Goal: Find specific page/section: Find specific page/section

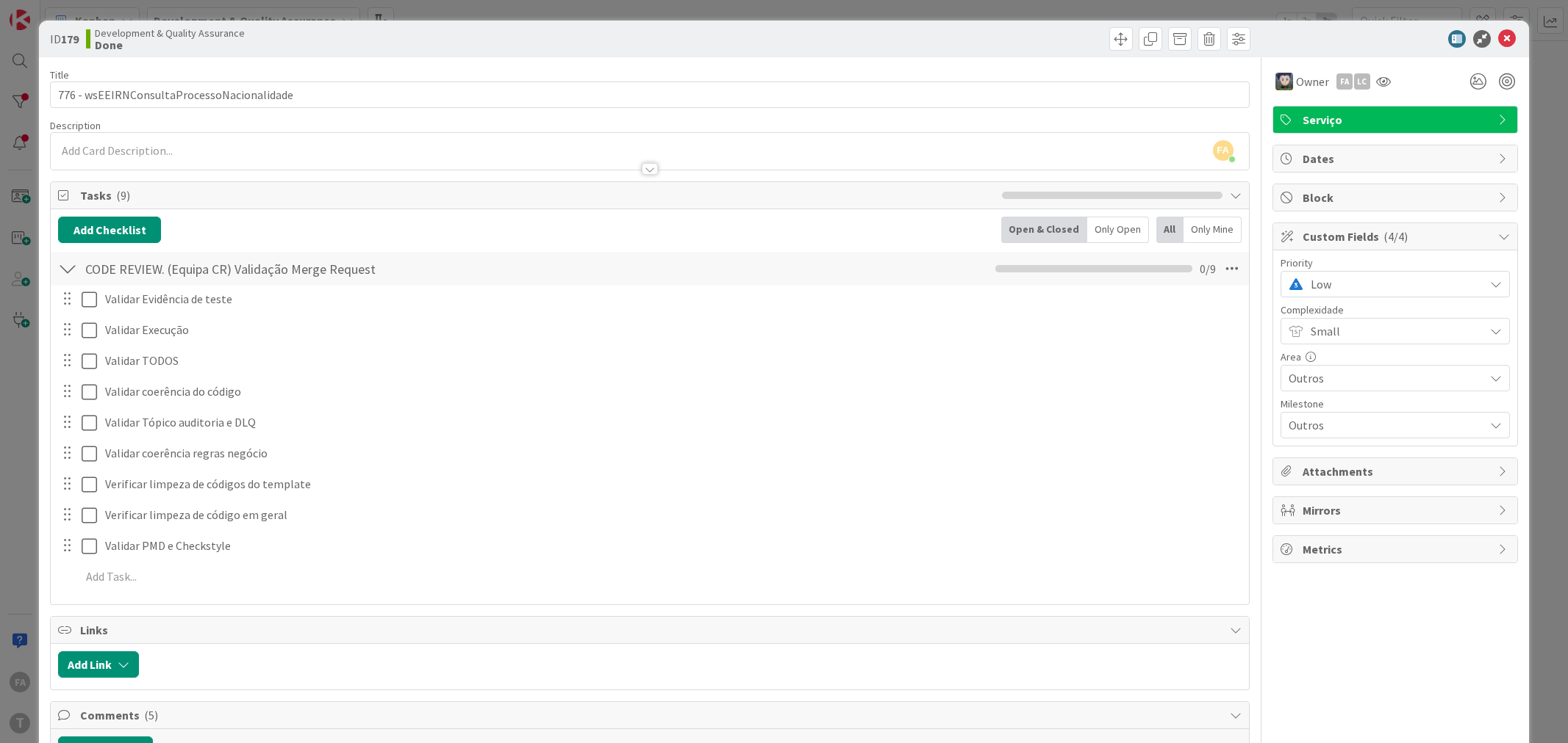
select select "java"
click at [1358, 274] on span "Low" at bounding box center [1394, 284] width 166 height 21
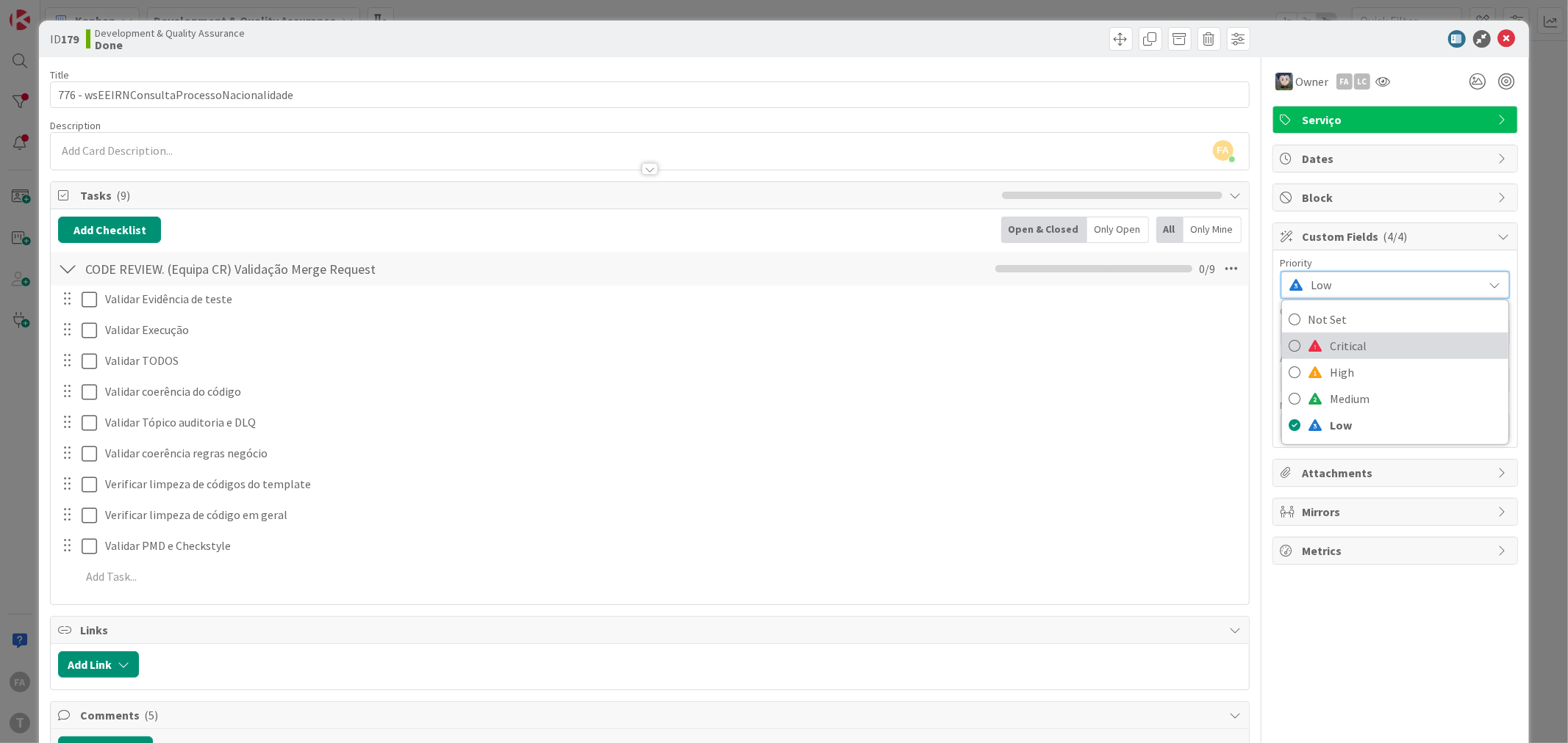
click at [1290, 349] on link "Critical" at bounding box center [1395, 345] width 226 height 26
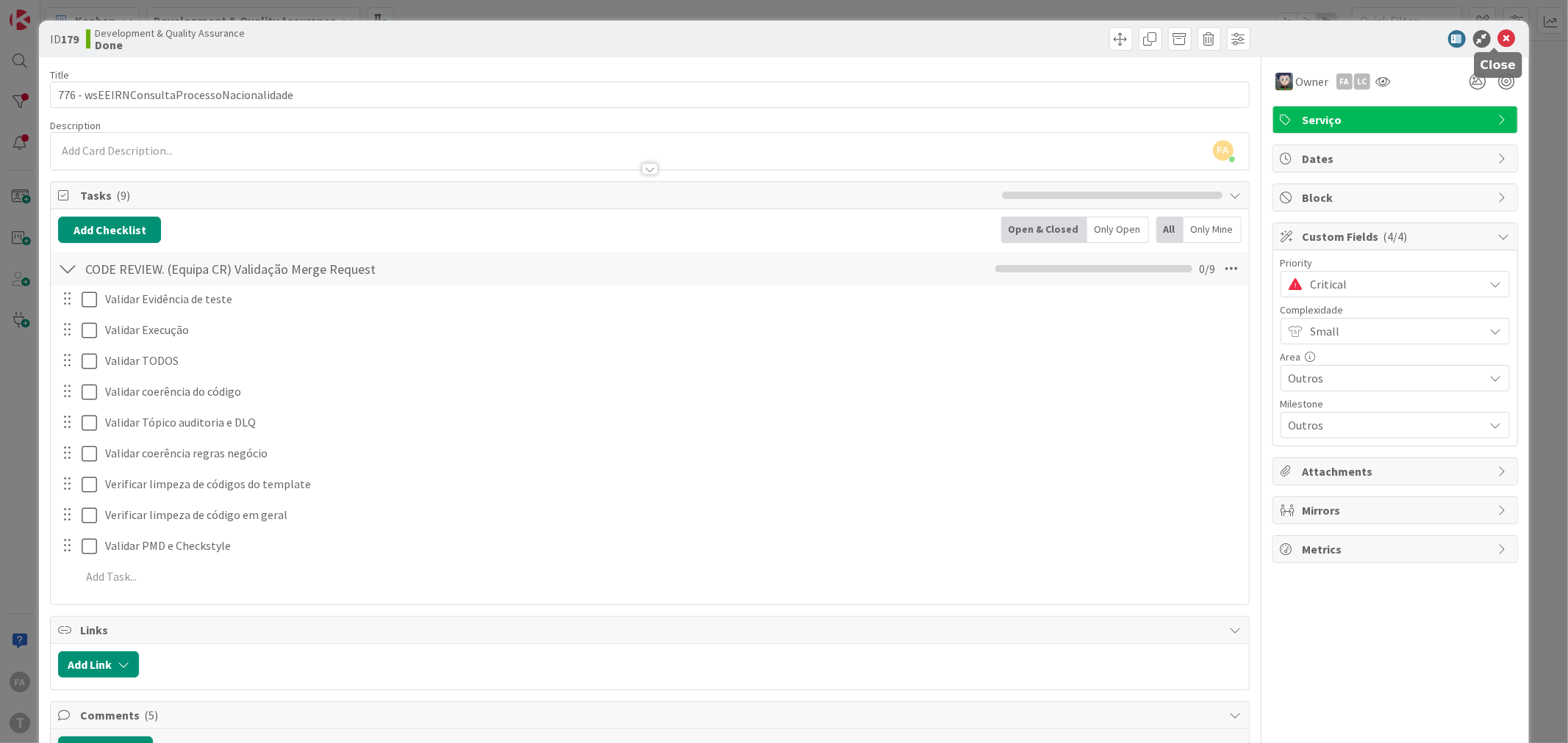
click at [1499, 35] on icon at bounding box center [1507, 39] width 18 height 18
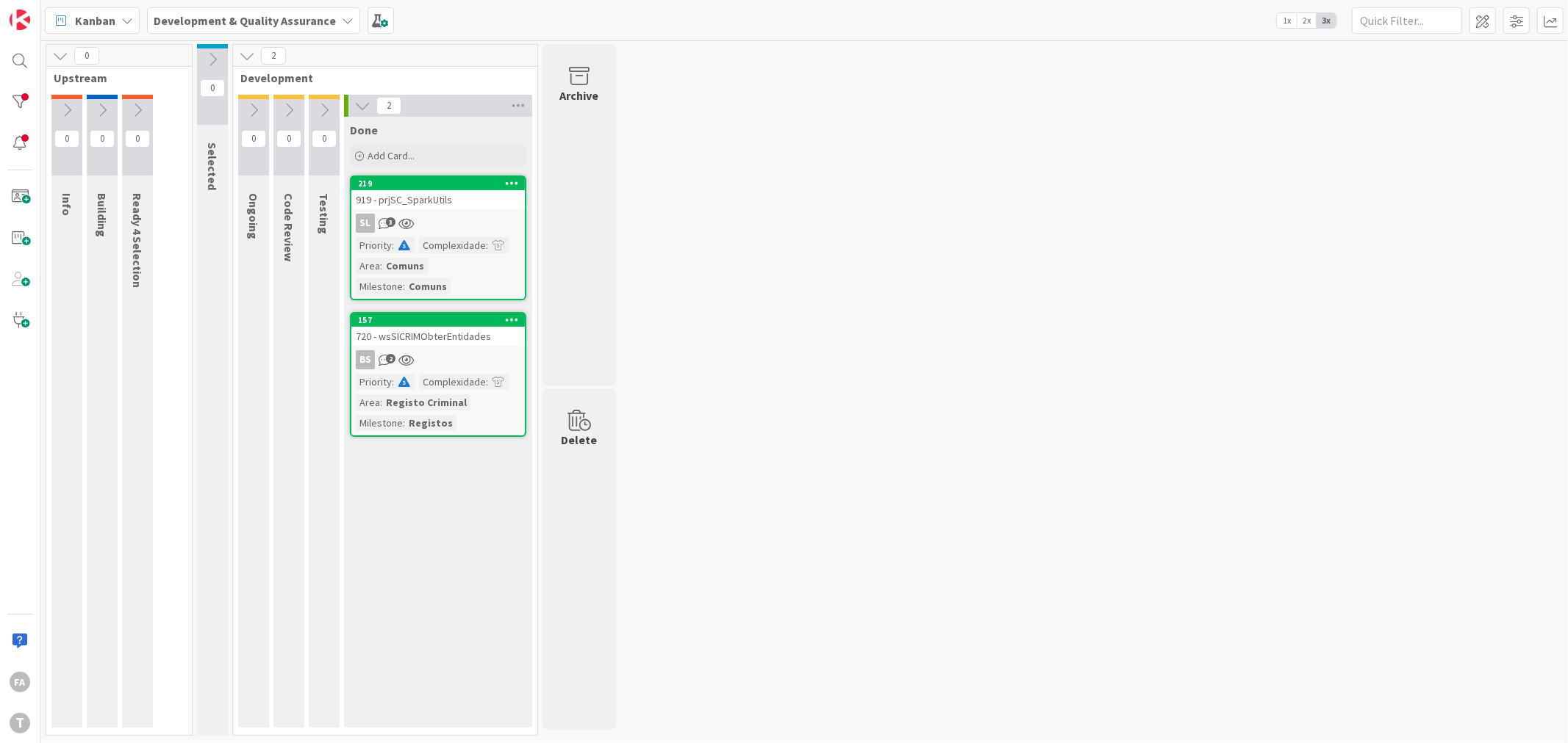
click at [752, 291] on div "0 Upstream 0 Info 0 Building 0 Ready 4 Selection 0 Selected 2 Development 0 Ong…" at bounding box center [804, 394] width 1521 height 700
click at [449, 327] on div "720 - wsSICRIMObterEntidades" at bounding box center [438, 336] width 173 height 19
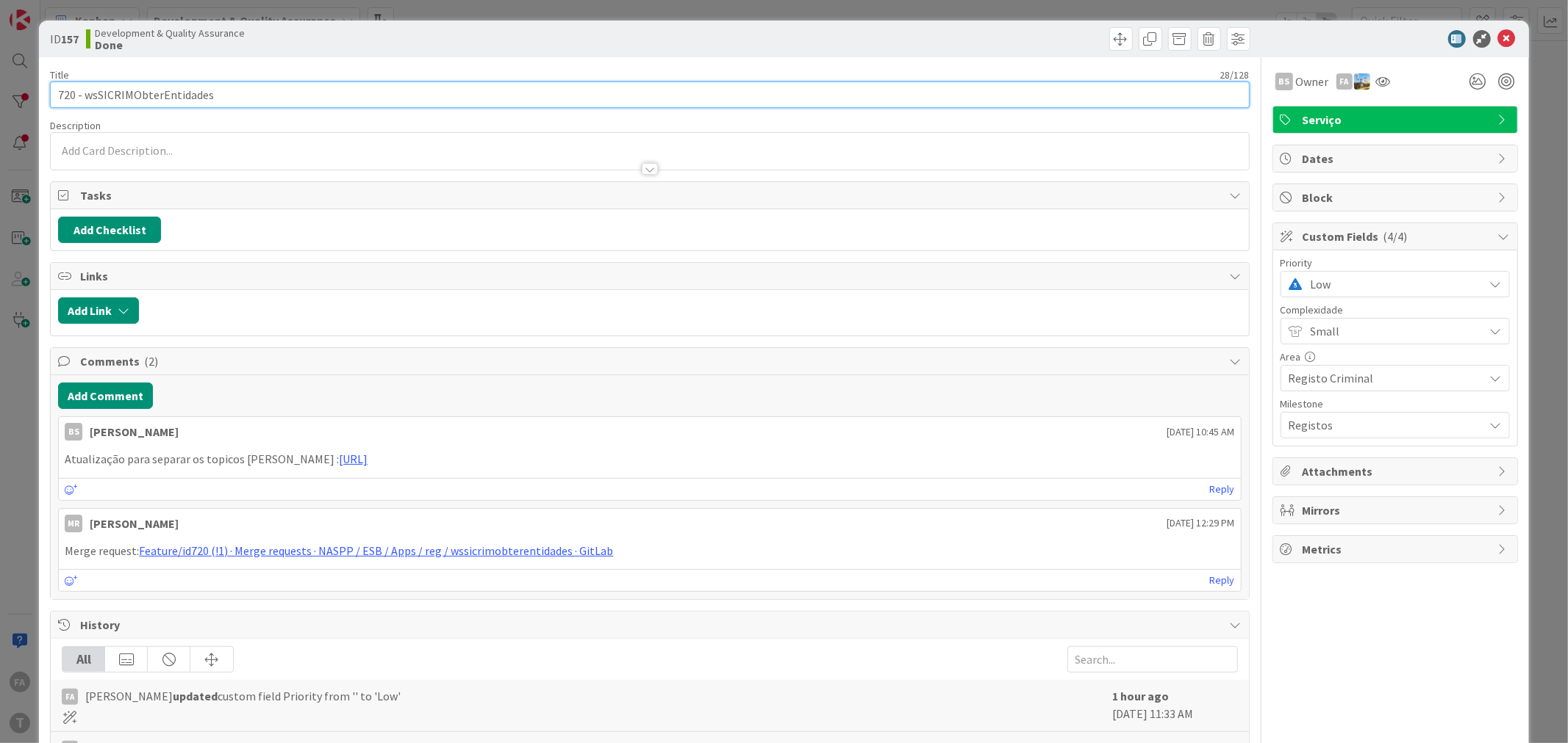
click at [169, 94] on input "720 - wsSICRIMObterEntidades" at bounding box center [649, 94] width 1199 height 26
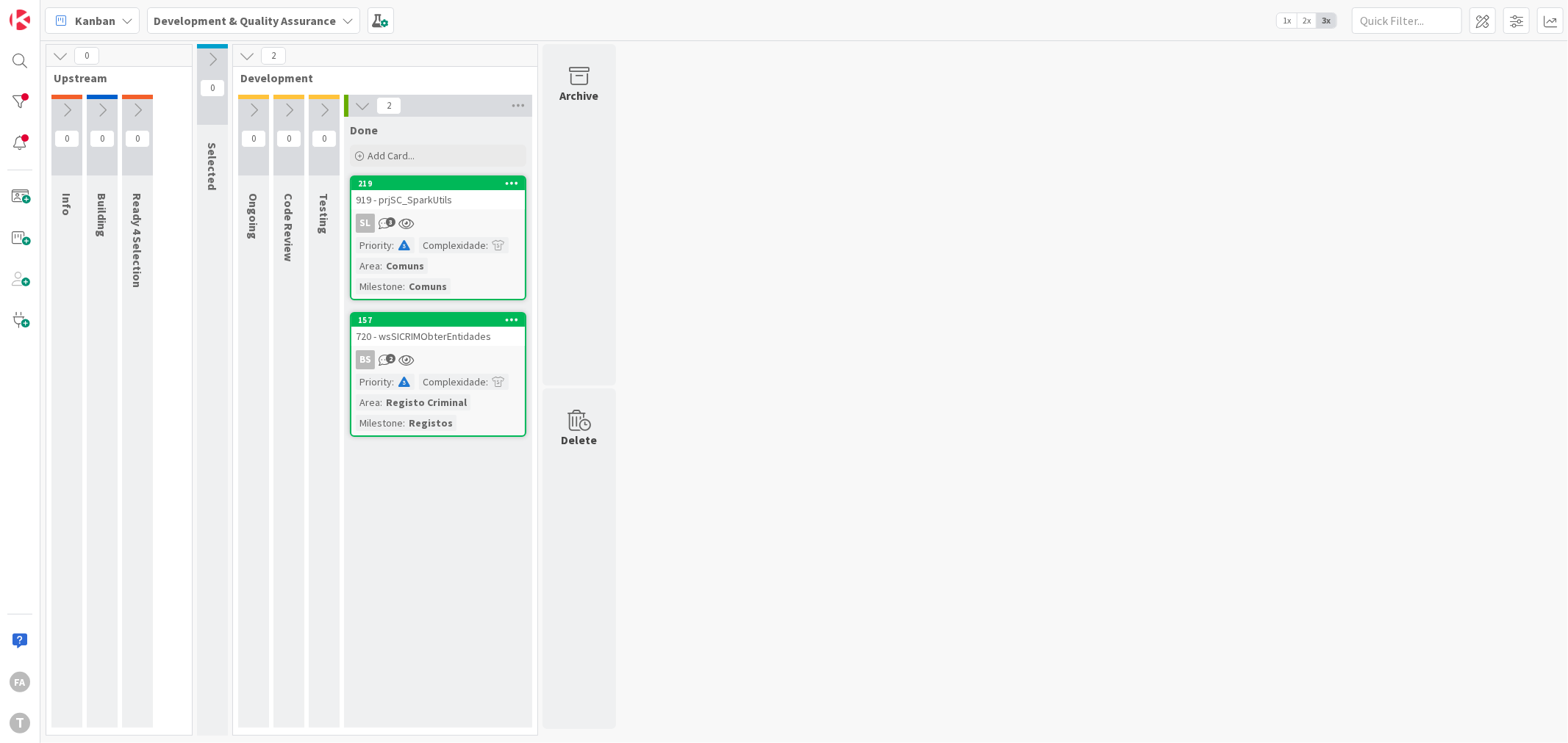
click at [480, 327] on div "720 - wsSICRIMObterEntidades" at bounding box center [438, 336] width 173 height 19
